Goal: Find specific page/section: Find specific page/section

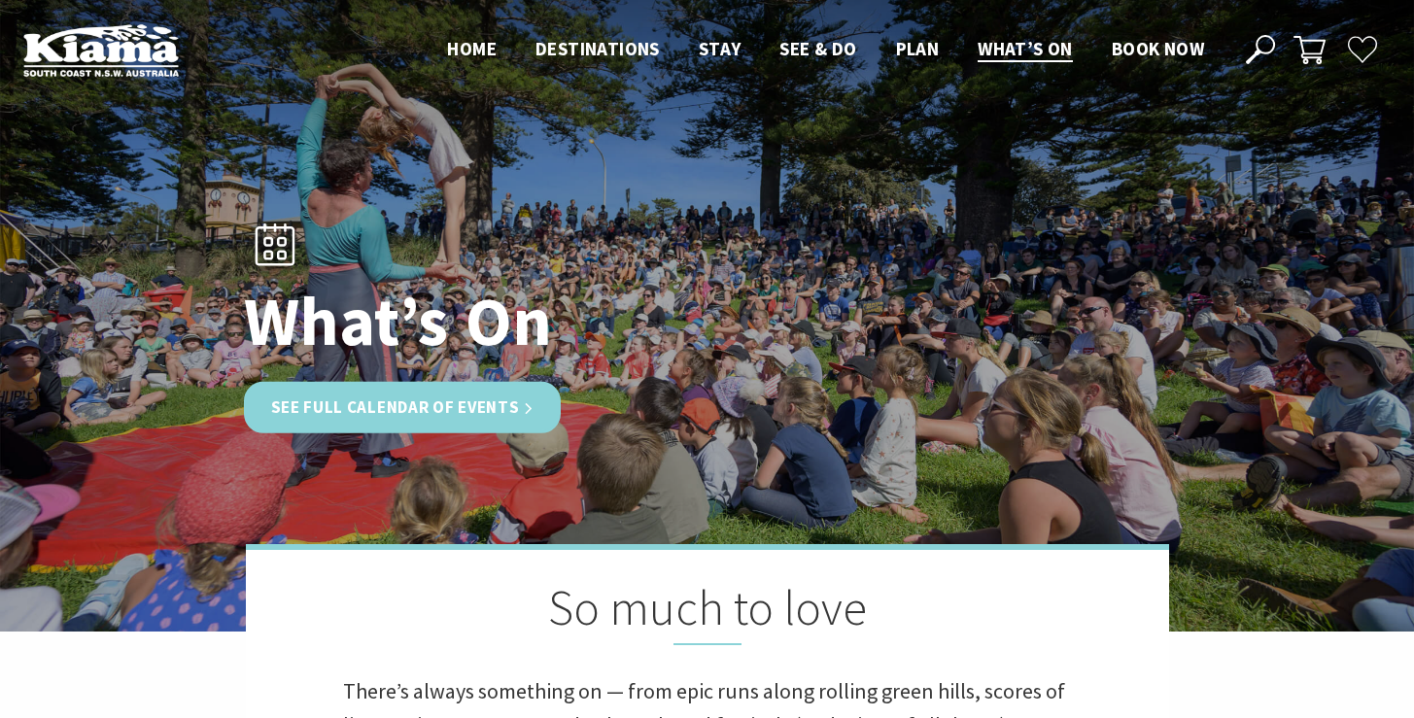
click at [414, 413] on link "See Full Calendar of Events" at bounding box center [403, 407] width 318 height 51
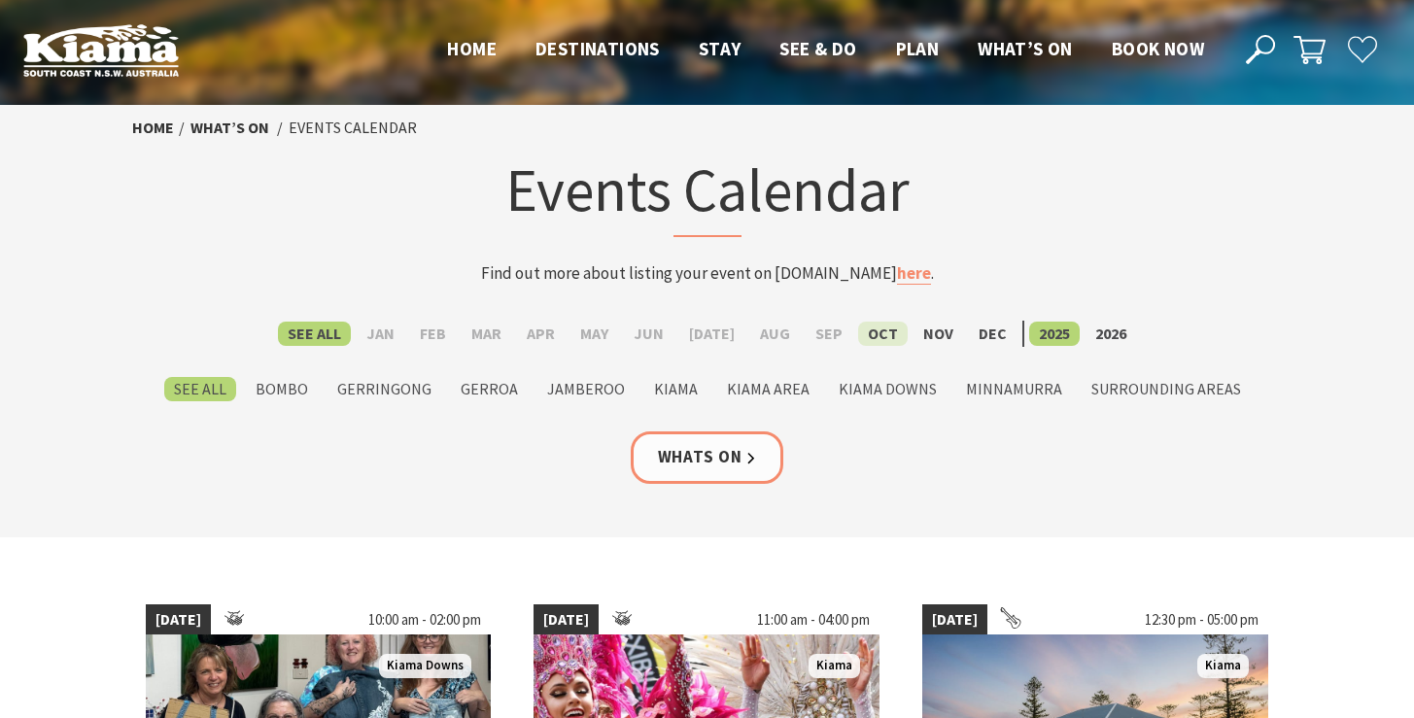
click at [858, 338] on label "Oct" at bounding box center [883, 334] width 50 height 24
click at [0, 0] on input "Oct" at bounding box center [0, 0] width 0 height 0
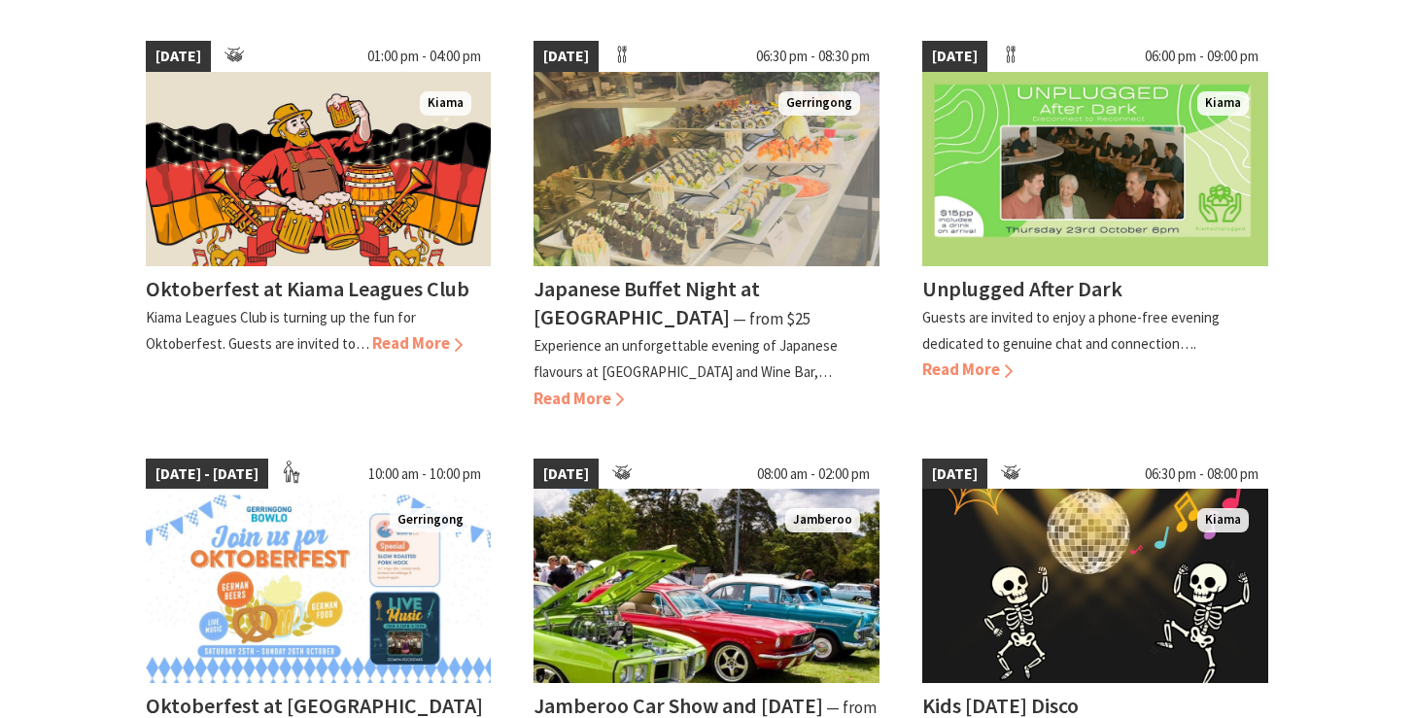
scroll to position [1344, 0]
